Goal: Task Accomplishment & Management: Manage account settings

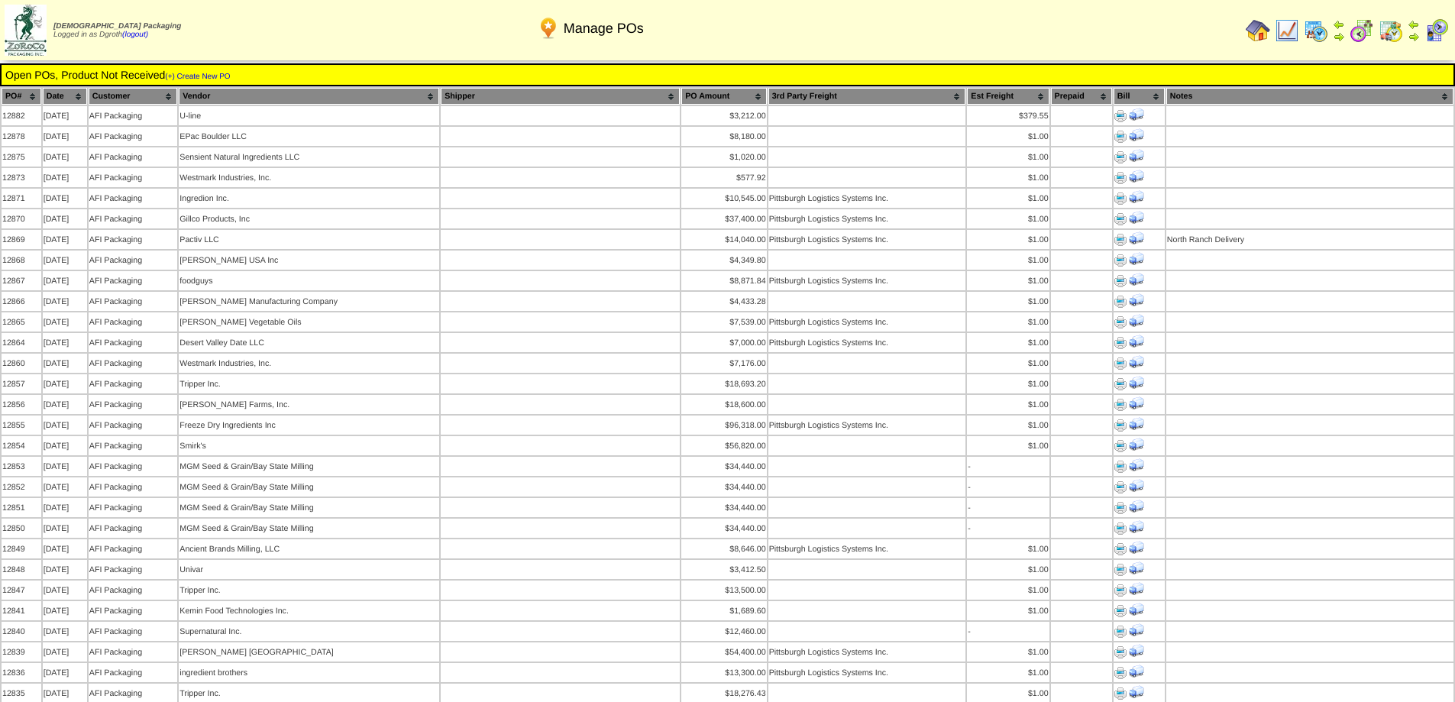
scroll to position [1298, 0]
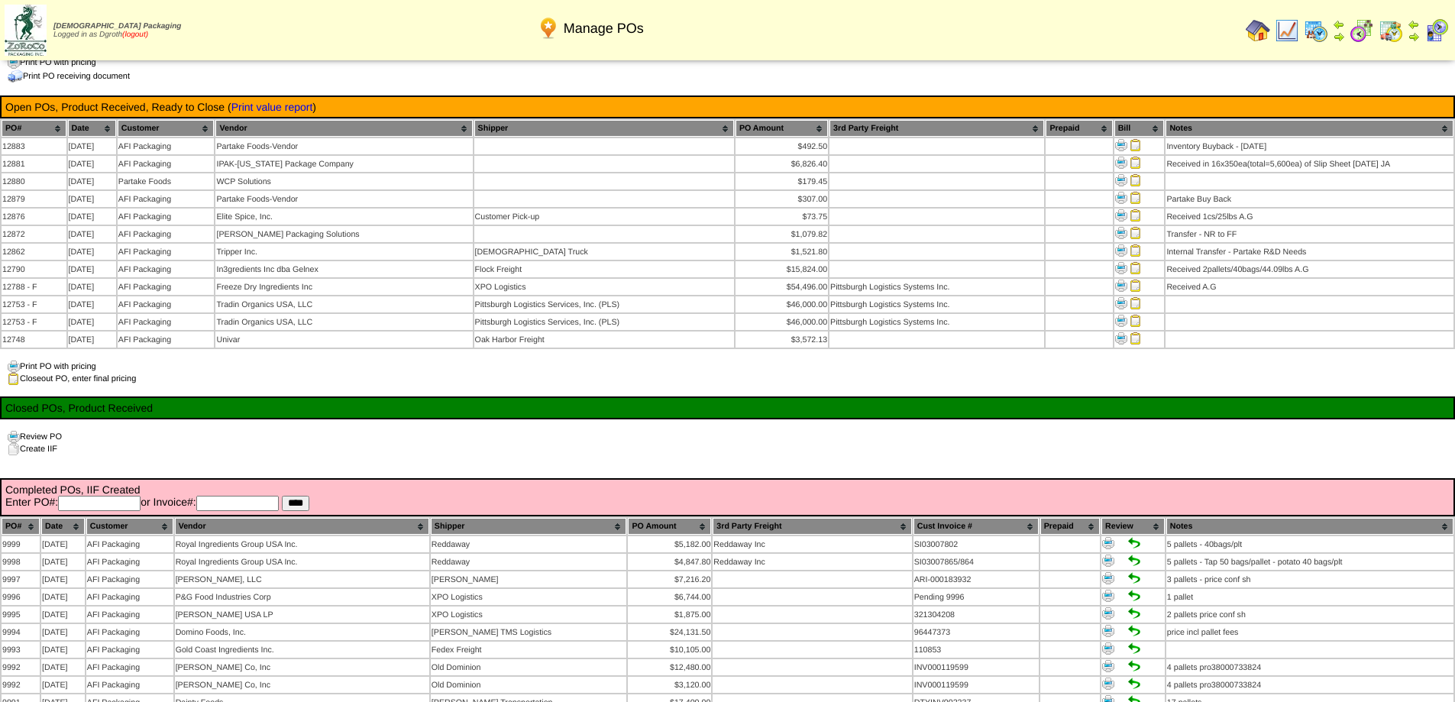
click at [142, 31] on link "(logout)" at bounding box center [135, 35] width 26 height 8
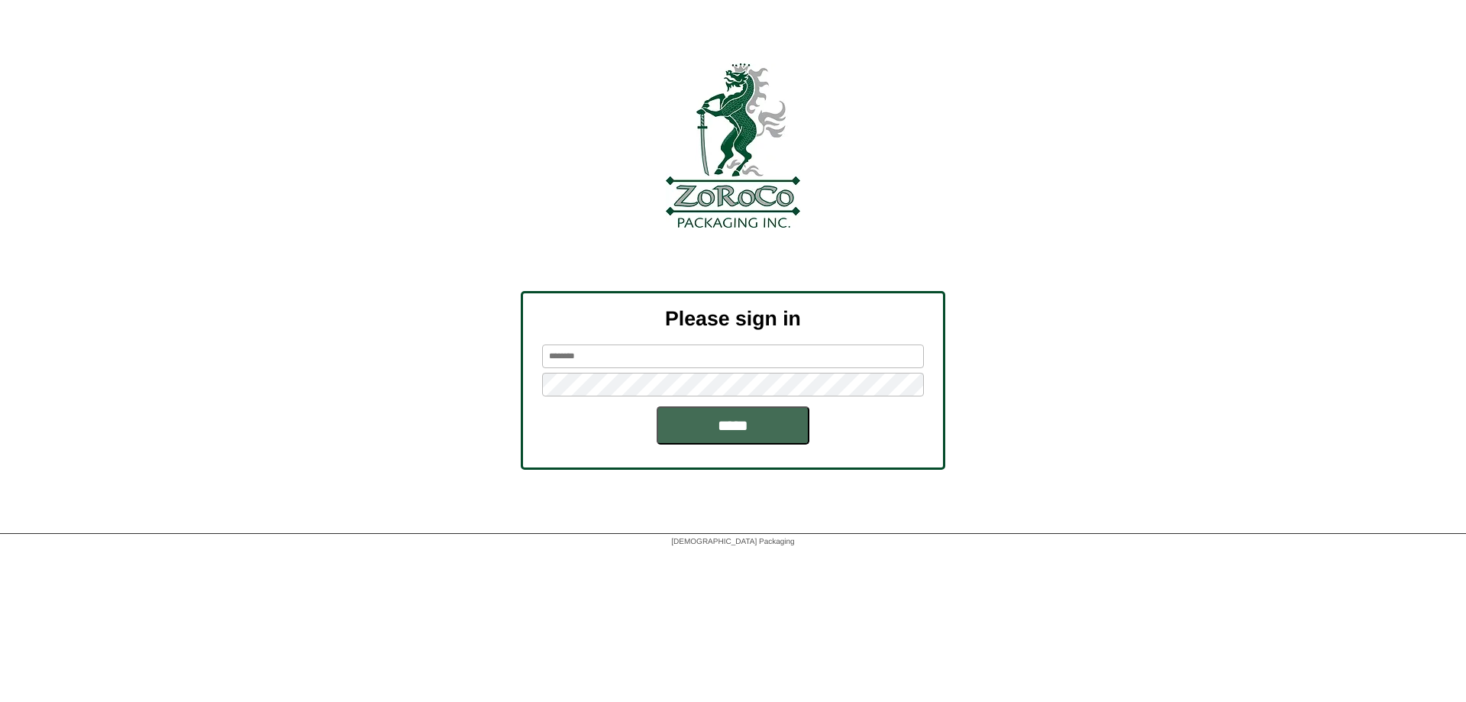
type input "******"
click at [739, 427] on input "*****" at bounding box center [733, 425] width 153 height 38
